Goal: Transaction & Acquisition: Purchase product/service

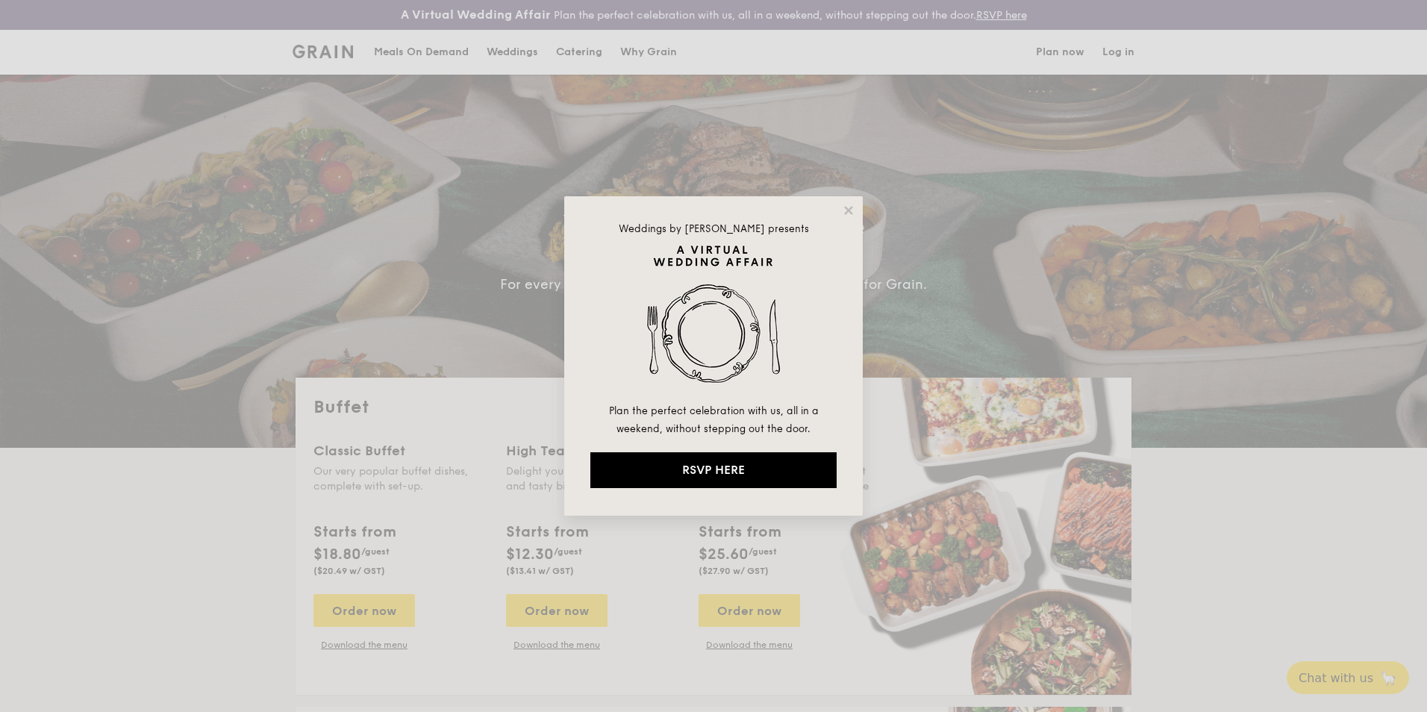
select select
click at [844, 209] on icon at bounding box center [848, 210] width 13 height 13
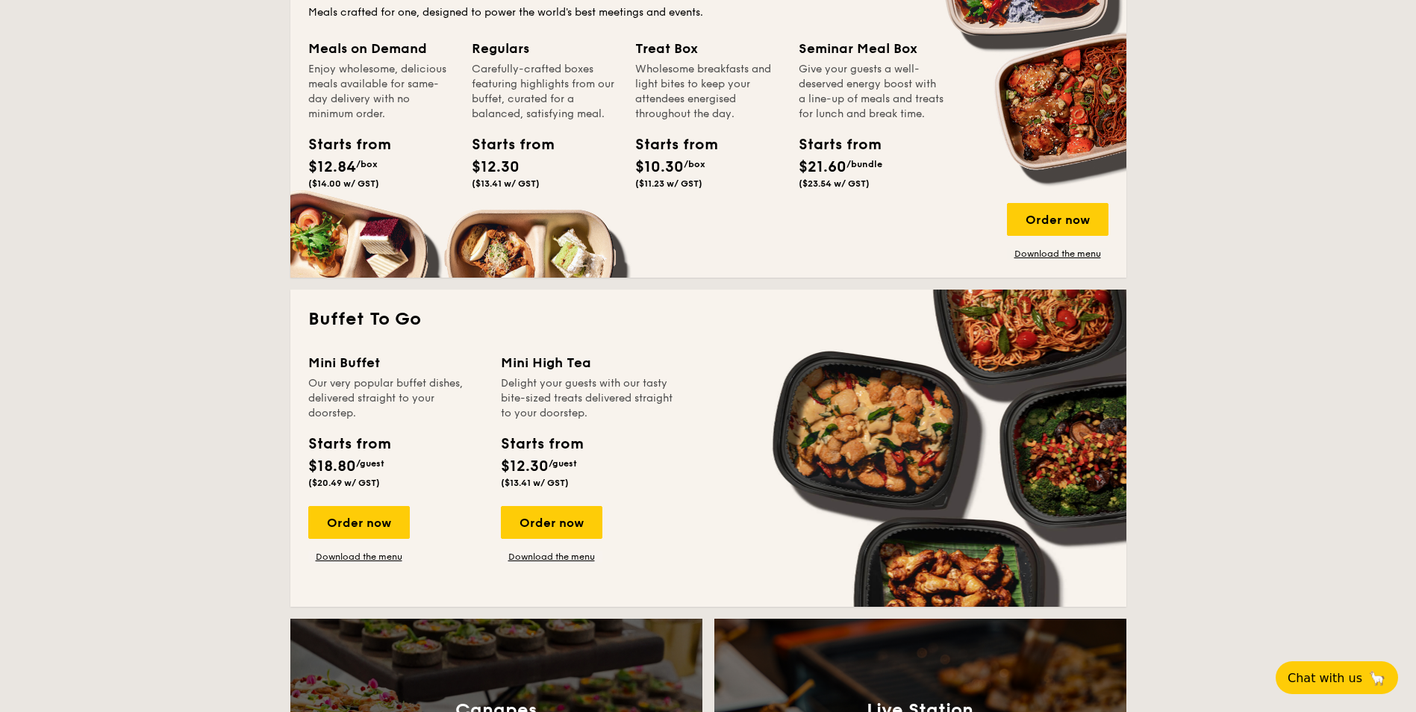
scroll to position [821, 0]
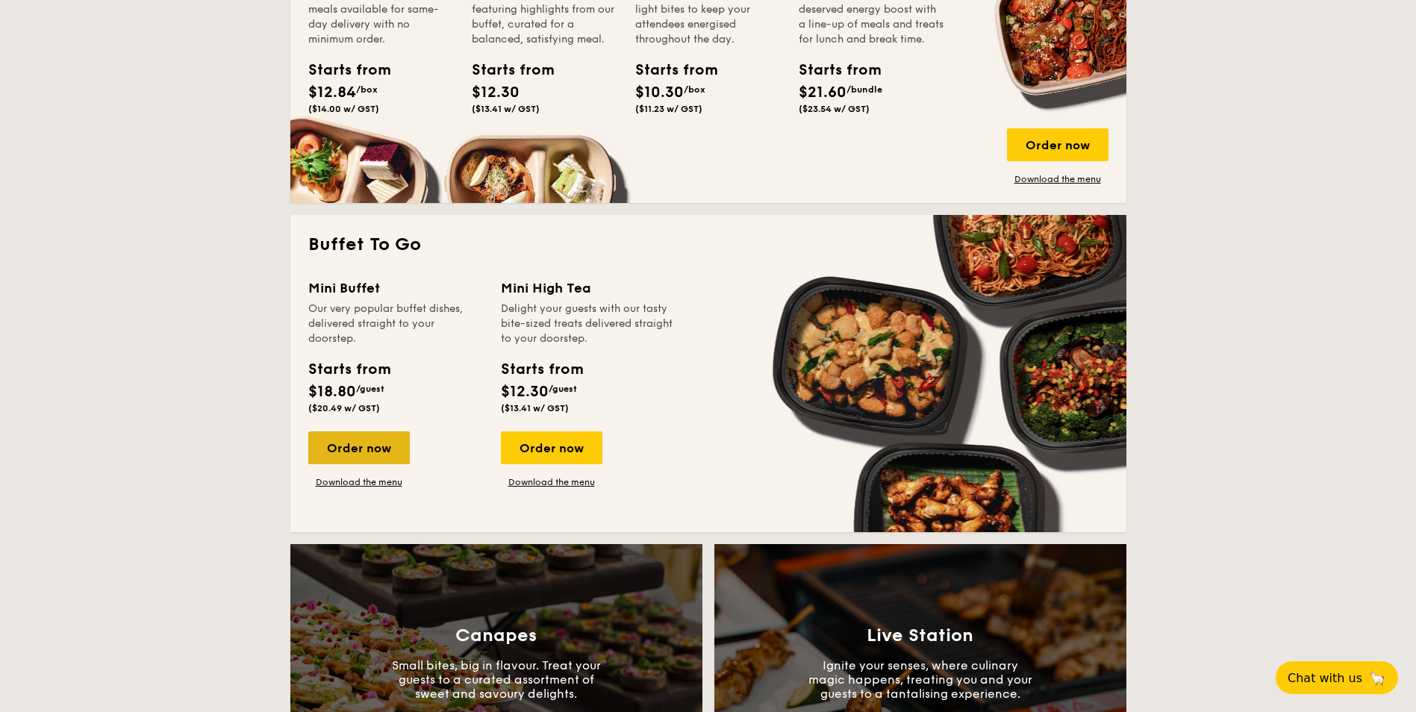
click at [373, 444] on div "Order now" at bounding box center [359, 447] width 102 height 33
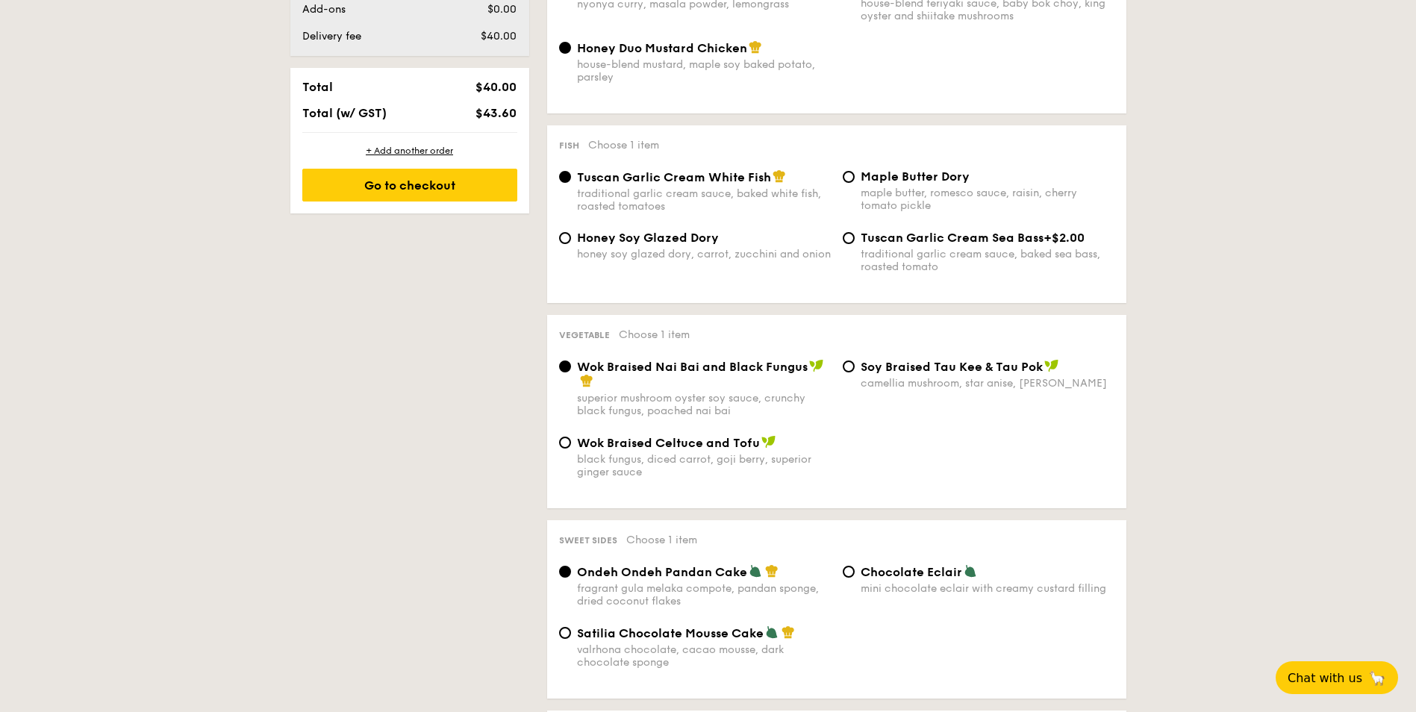
scroll to position [970, 0]
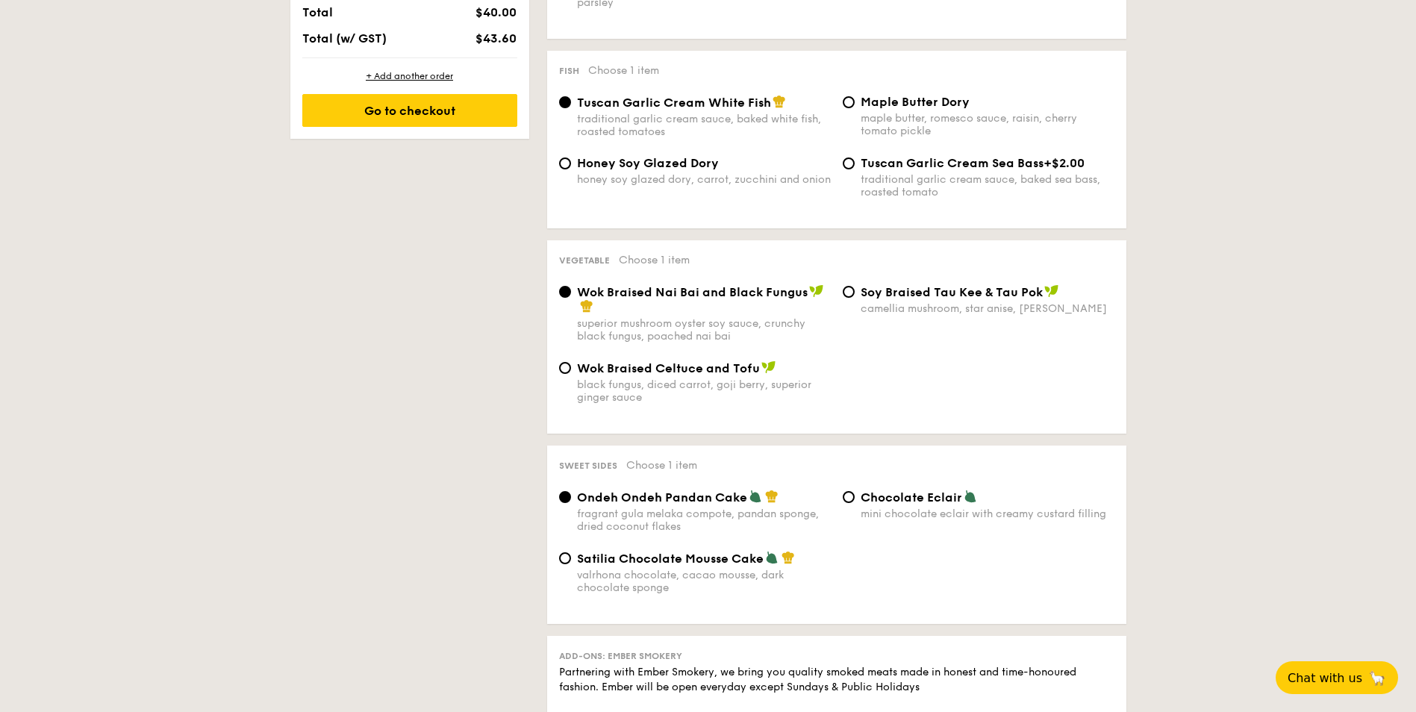
select select
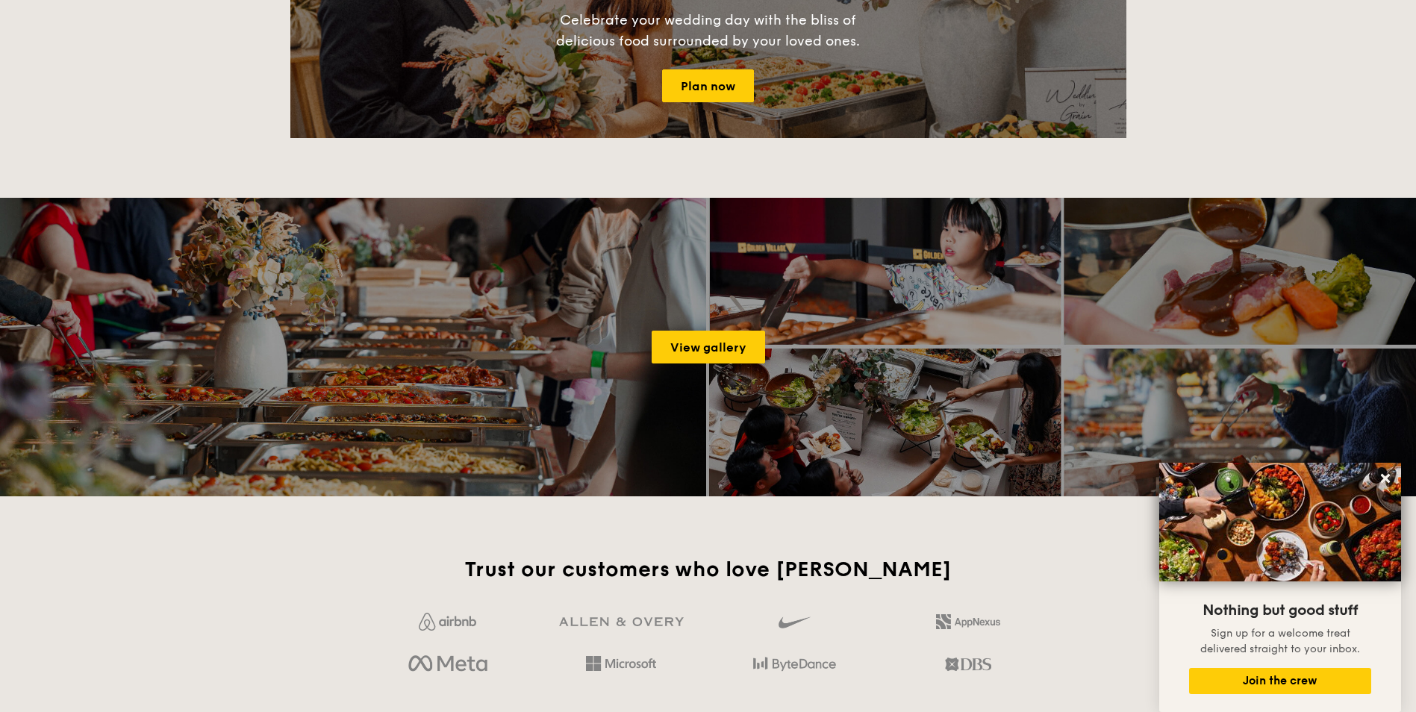
scroll to position [1780, 0]
